Goal: Browse casually: Explore the website without a specific task or goal

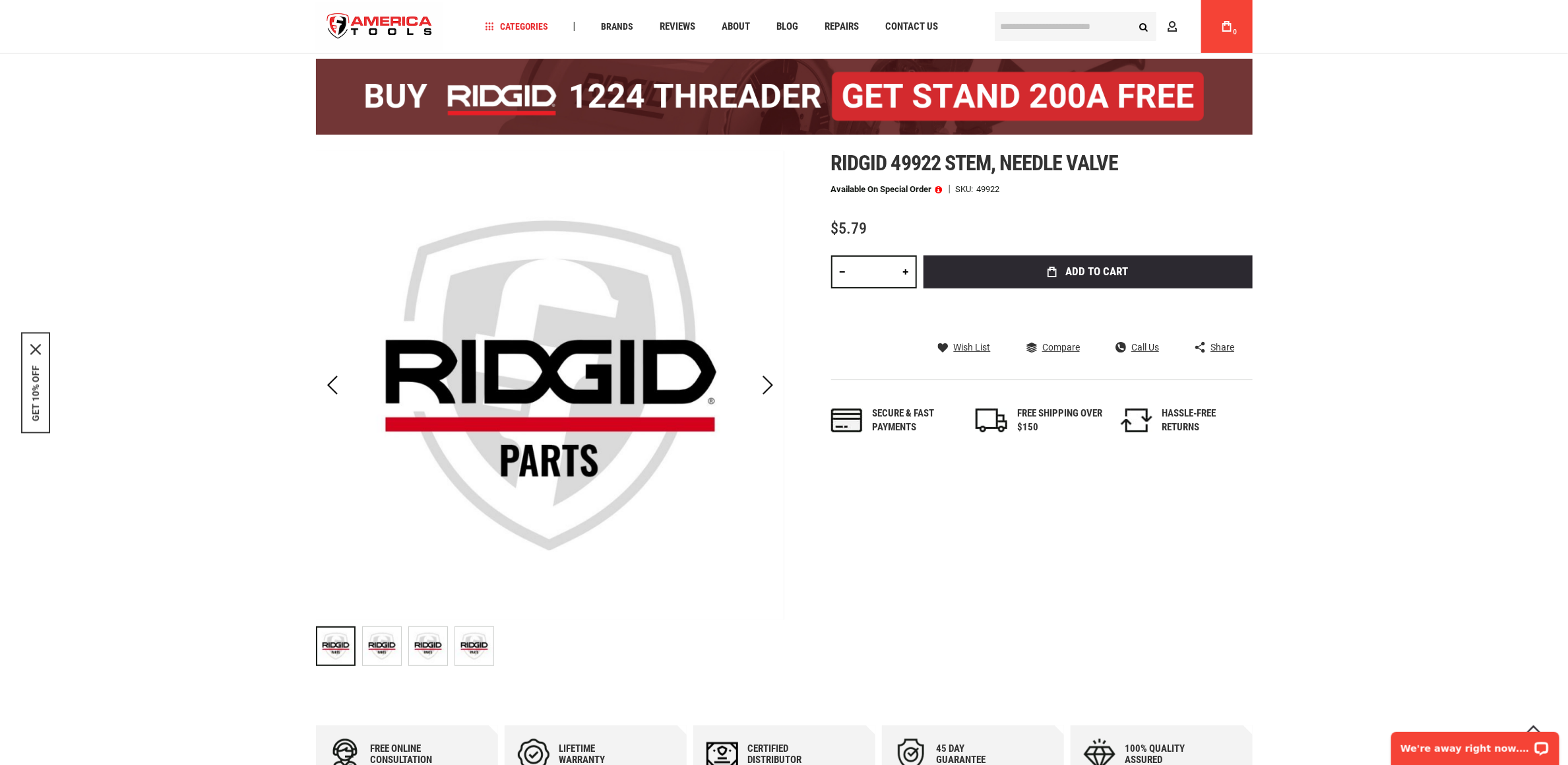
scroll to position [99, 0]
